Goal: Information Seeking & Learning: Understand process/instructions

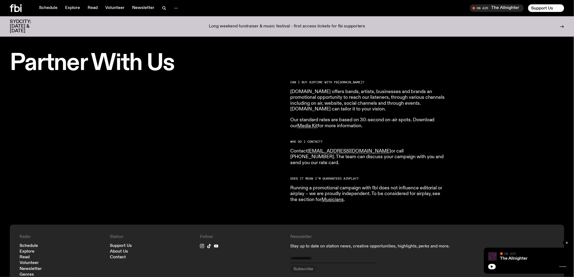
scroll to position [117, 0]
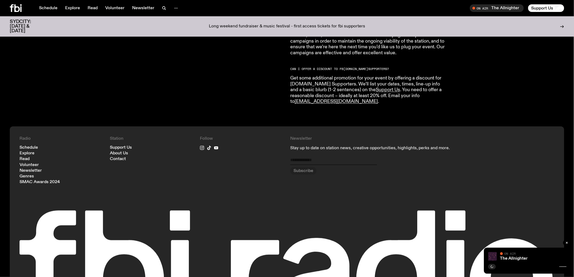
scroll to position [1072, 0]
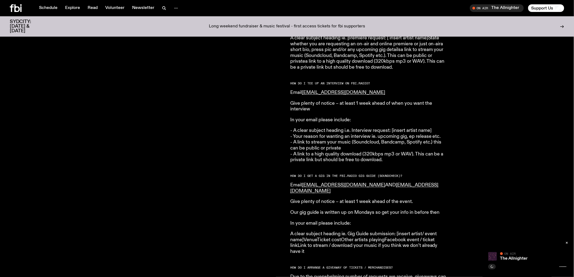
scroll to position [659, 0]
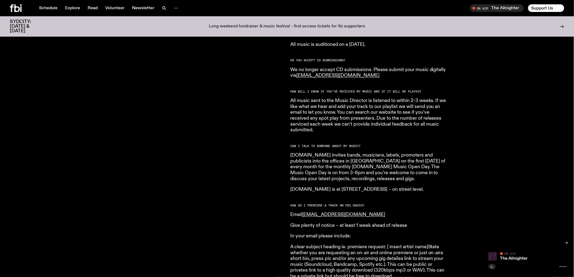
scroll to position [422, 0]
click at [398, 162] on p "[DOMAIN_NAME] invites bands, musicians, labels, promoters and publicists into t…" at bounding box center [368, 167] width 156 height 29
click at [493, 267] on icon "button" at bounding box center [492, 266] width 2 height 3
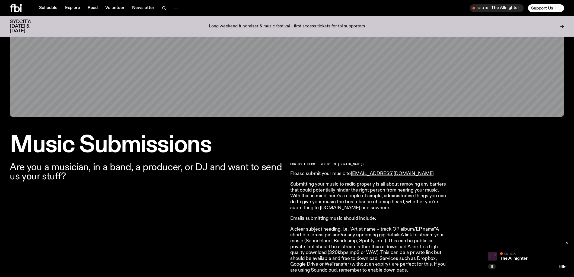
scroll to position [151, 0]
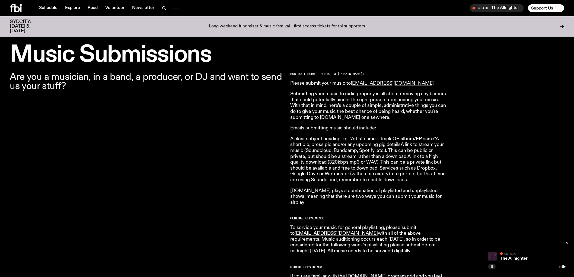
click at [494, 267] on button "button" at bounding box center [493, 266] width 8 height 5
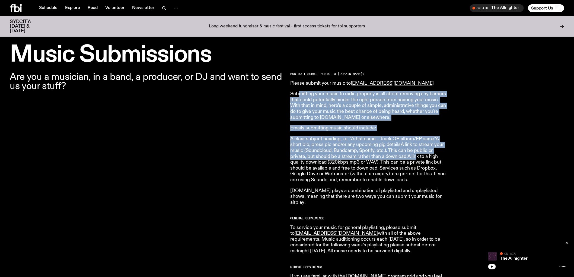
drag, startPoint x: 301, startPoint y: 93, endPoint x: 416, endPoint y: 157, distance: 132.1
click at [342, 110] on p "Submitting your music to radio properly is all about removing any barriers that…" at bounding box center [368, 105] width 156 height 29
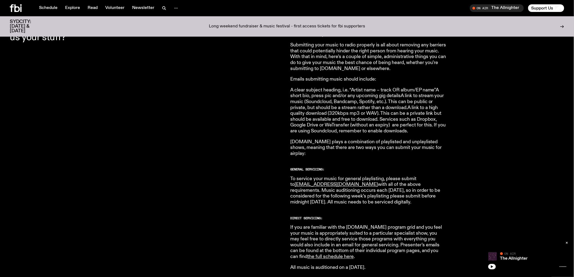
scroll to position [211, 0]
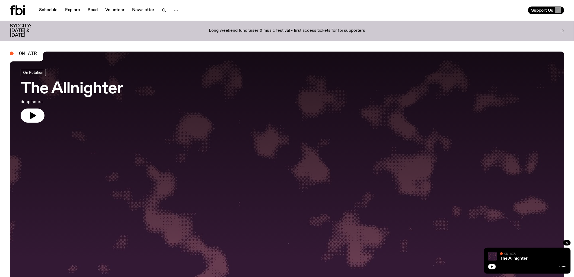
click at [492, 265] on icon "button" at bounding box center [492, 266] width 2 height 3
